Goal: Task Accomplishment & Management: Complete application form

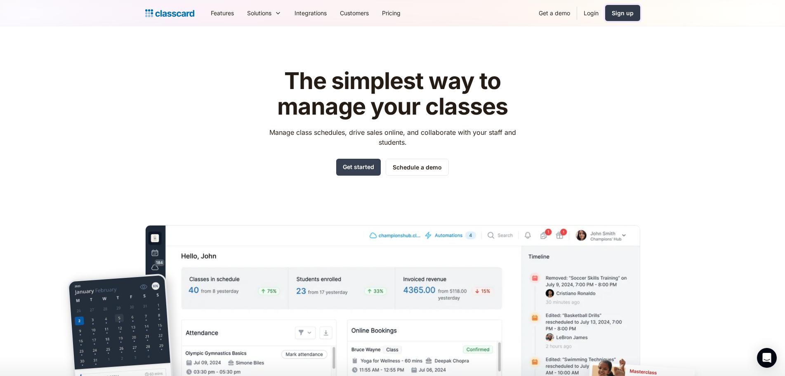
click at [625, 12] on div "Sign up" at bounding box center [623, 13] width 22 height 9
